Goal: Task Accomplishment & Management: Complete application form

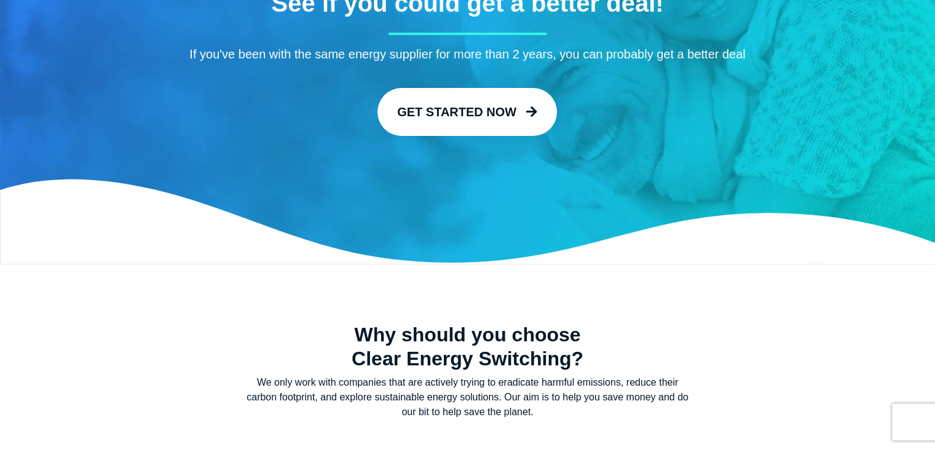
scroll to position [153, 0]
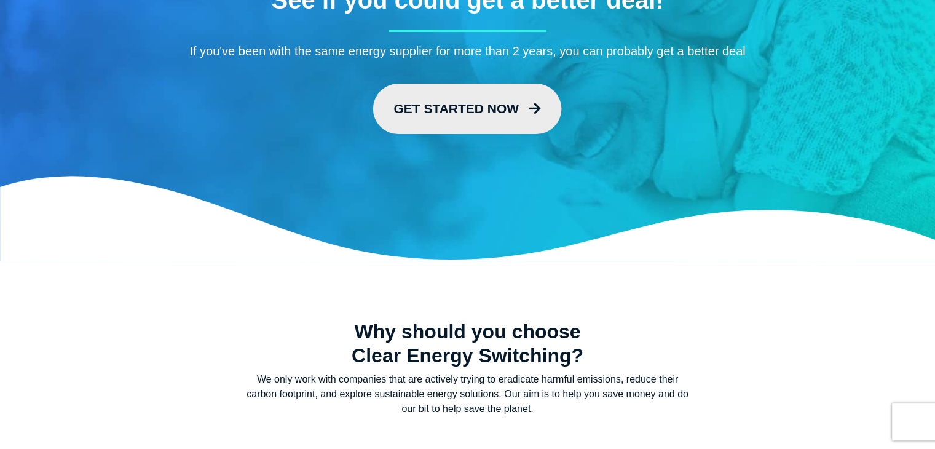
click at [437, 113] on link "Get Started Now" at bounding box center [467, 109] width 189 height 50
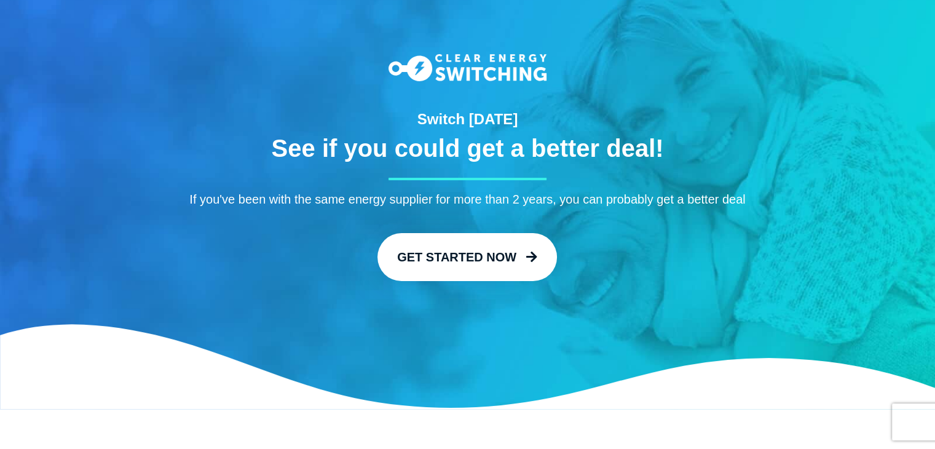
scroll to position [0, 0]
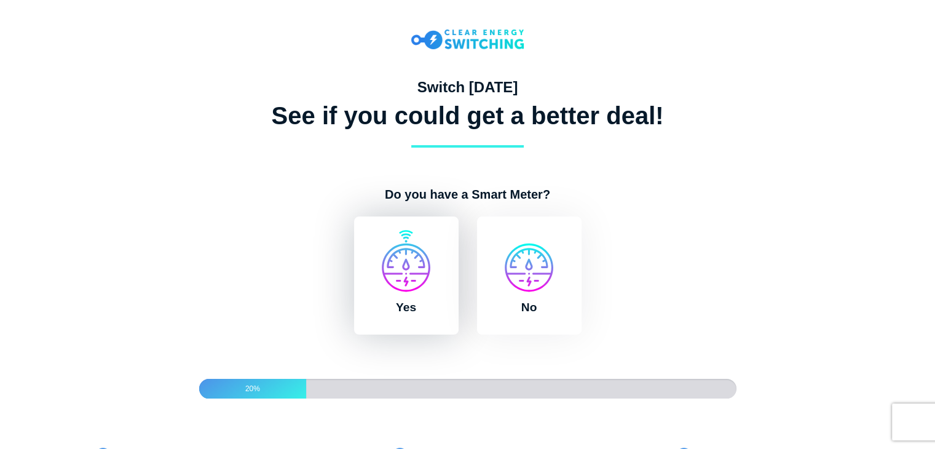
click at [404, 281] on label "Yes" at bounding box center [406, 275] width 105 height 118
click at [355, 229] on input "Yes" at bounding box center [350, 222] width 10 height 12
radio input "true"
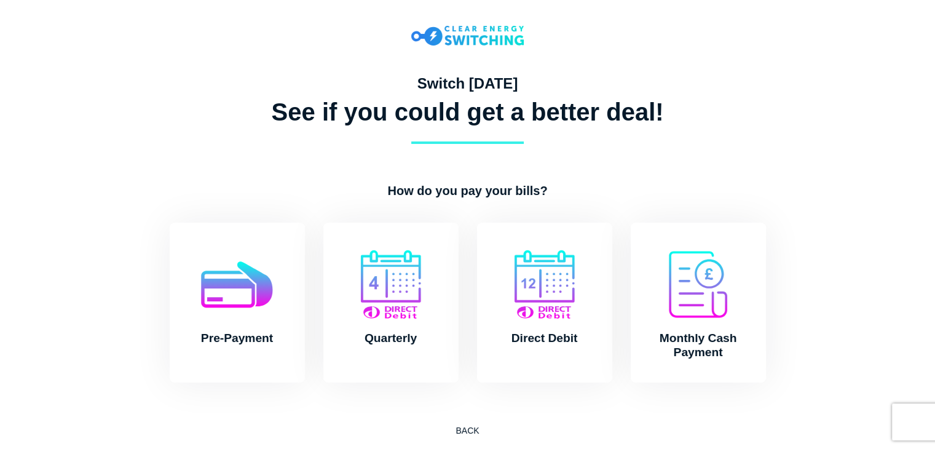
click at [555, 292] on label "Direct Debit" at bounding box center [544, 303] width 135 height 160
click at [478, 235] on input "Direct Debit" at bounding box center [473, 229] width 10 height 12
radio input "true"
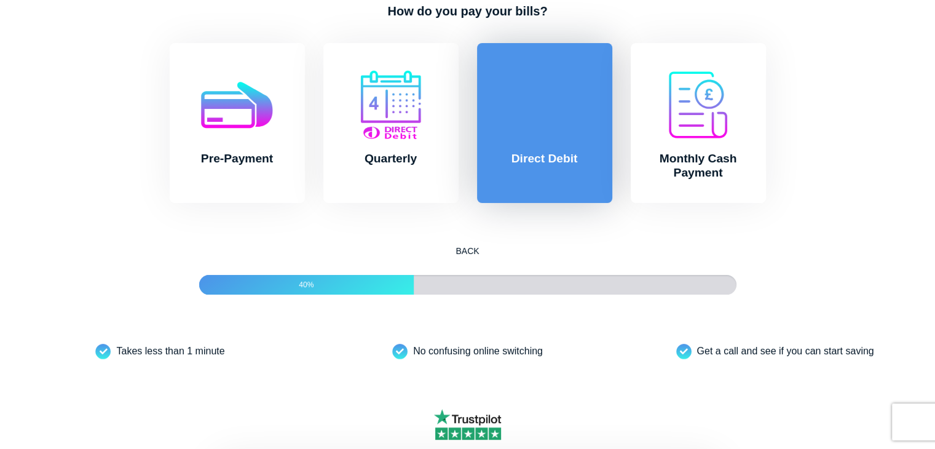
scroll to position [192, 0]
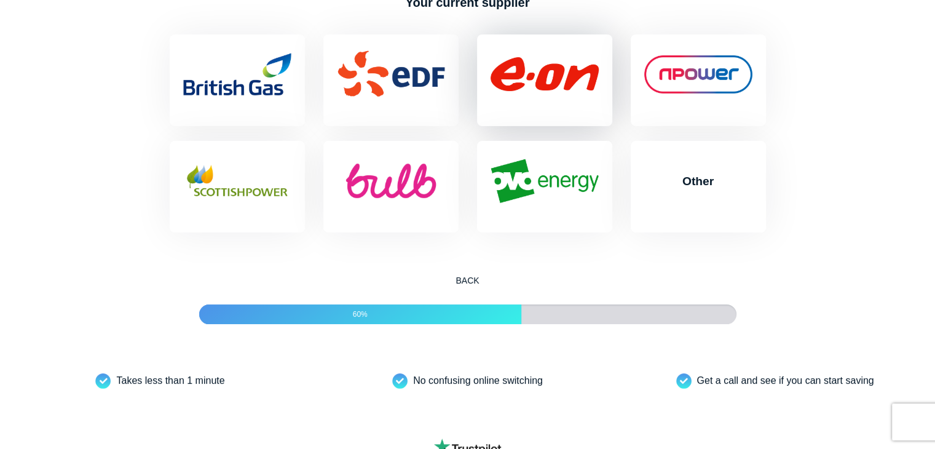
click at [531, 126] on label "EON" at bounding box center [544, 80] width 135 height 92
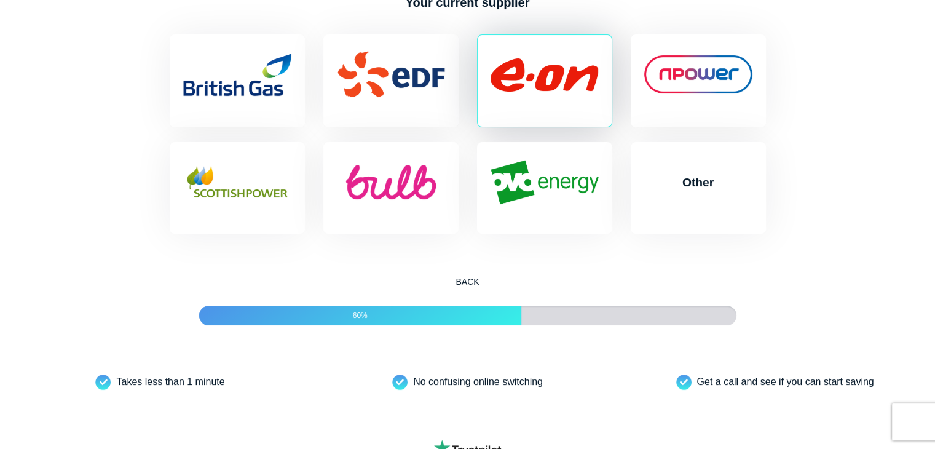
click at [478, 47] on input "EON" at bounding box center [473, 40] width 10 height 12
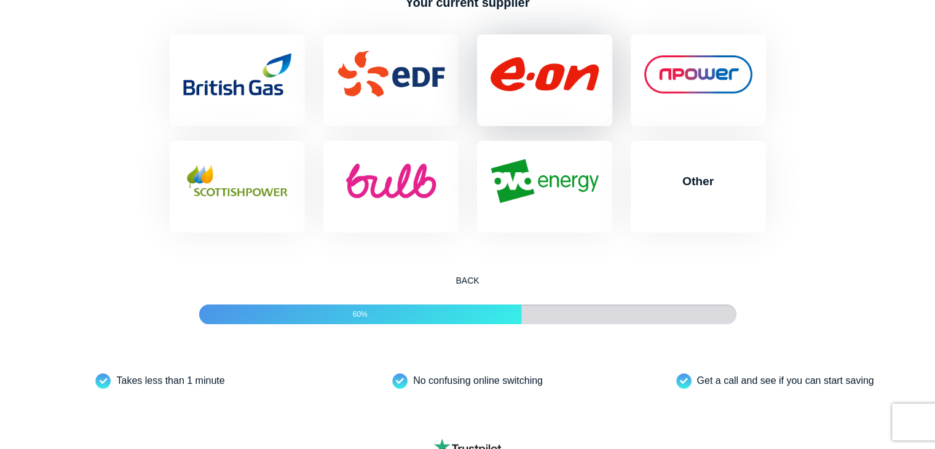
radio input "true"
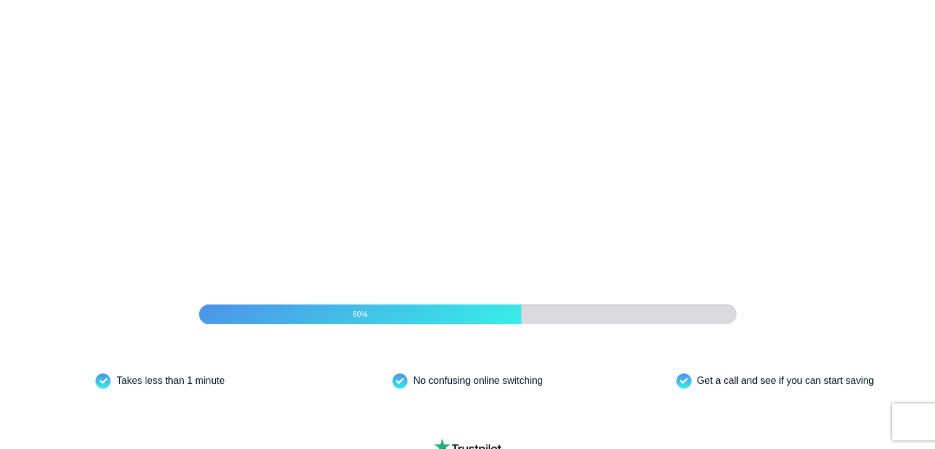
click at [464, 126] on div "EDF" at bounding box center [391, 80] width 154 height 92
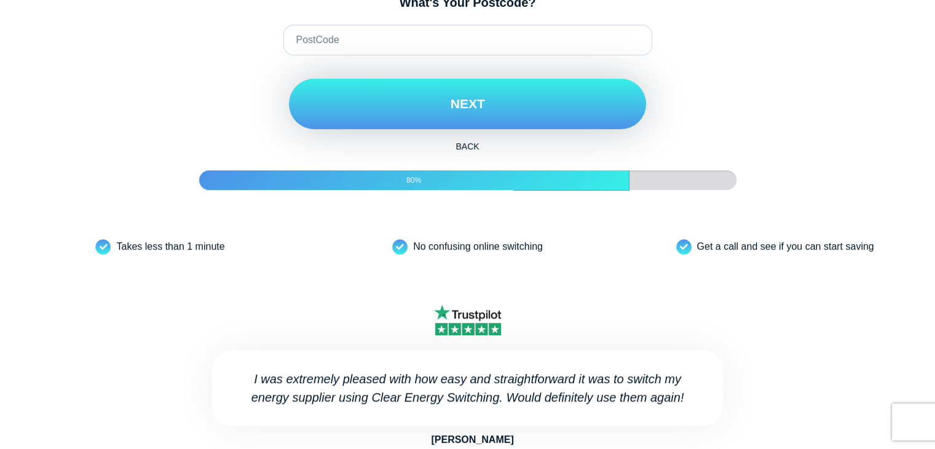
click at [391, 129] on button "Next" at bounding box center [467, 104] width 357 height 50
